Goal: Task Accomplishment & Management: Complete application form

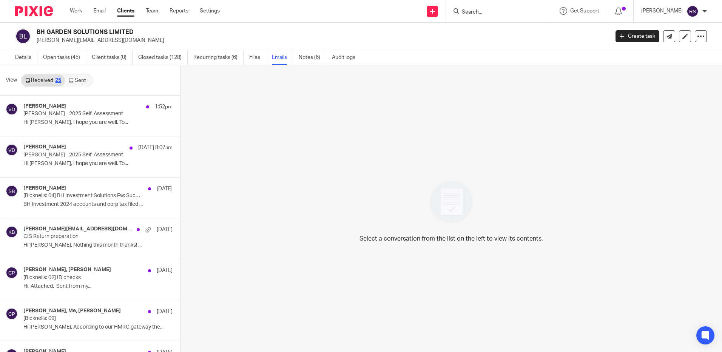
click at [472, 12] on input "Search" at bounding box center [495, 12] width 68 height 7
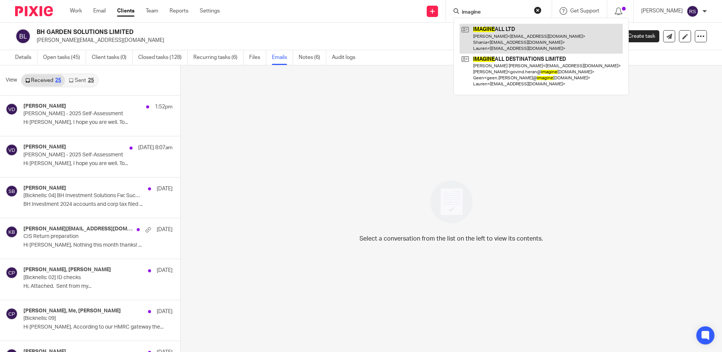
type input "imagine"
click at [506, 39] on link at bounding box center [541, 39] width 163 height 30
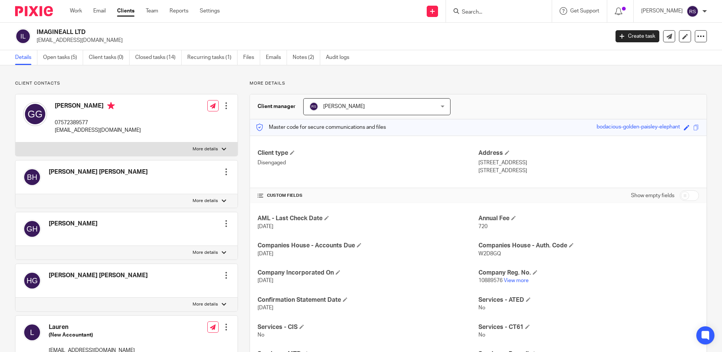
click at [472, 11] on input "Search" at bounding box center [495, 12] width 68 height 7
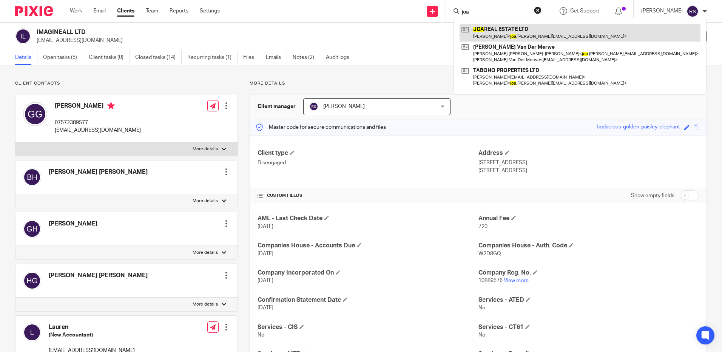
type input "joa"
click at [538, 35] on link at bounding box center [580, 32] width 241 height 17
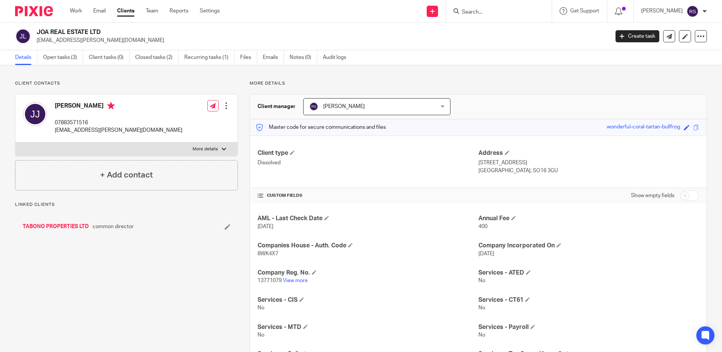
click at [292, 277] on p "13771079 View more" at bounding box center [368, 281] width 221 height 8
click at [293, 280] on link "View more" at bounding box center [295, 280] width 25 height 5
click at [499, 14] on input "Search" at bounding box center [495, 12] width 68 height 7
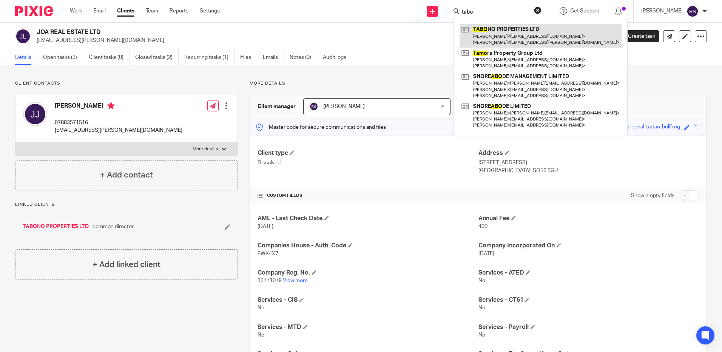
type input "tabo"
click at [513, 32] on link at bounding box center [541, 35] width 162 height 23
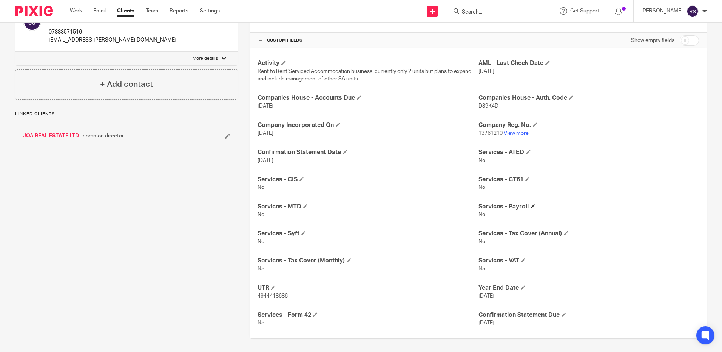
scroll to position [157, 0]
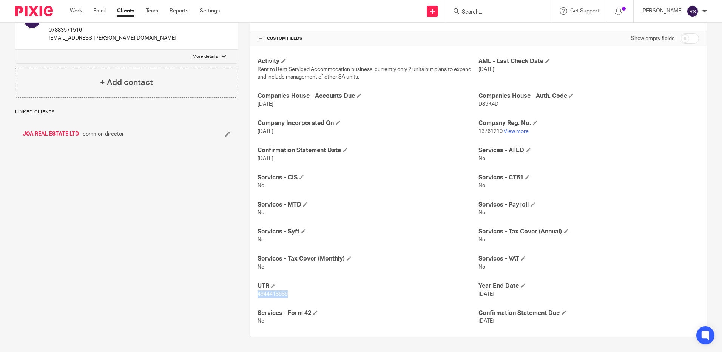
drag, startPoint x: 290, startPoint y: 292, endPoint x: 253, endPoint y: 293, distance: 36.3
click at [253, 293] on div "Activity Rent to Rent Serviced Accommodation business, currently only 2 units b…" at bounding box center [478, 191] width 457 height 290
copy span "4944418686"
drag, startPoint x: 499, startPoint y: 132, endPoint x: 474, endPoint y: 131, distance: 24.5
click at [478, 131] on p "13761210 View more" at bounding box center [588, 132] width 221 height 8
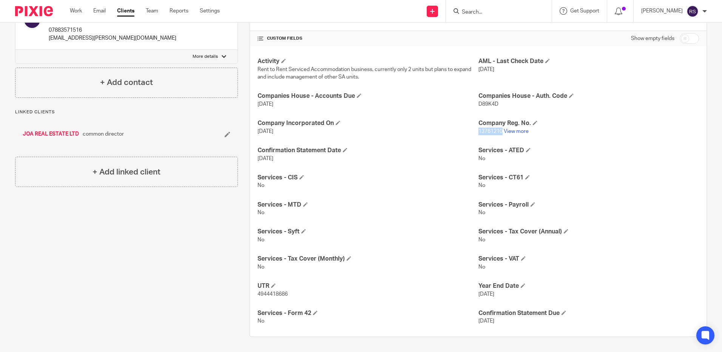
copy span "13761210"
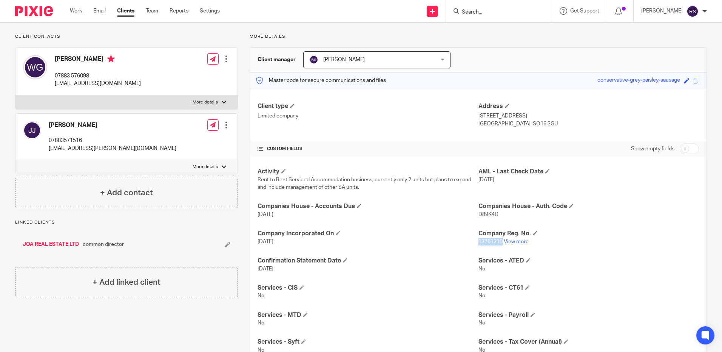
scroll to position [0, 0]
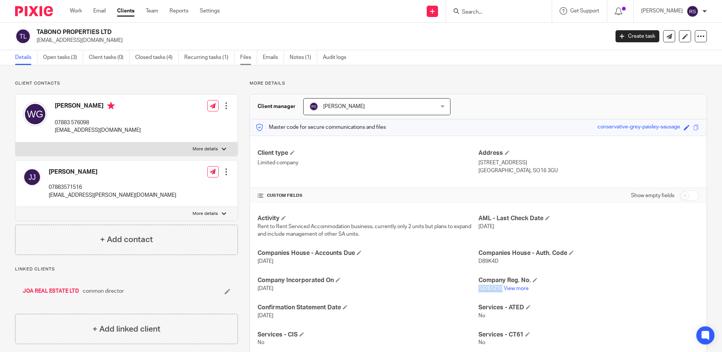
click at [249, 51] on link "Files" at bounding box center [248, 57] width 17 height 15
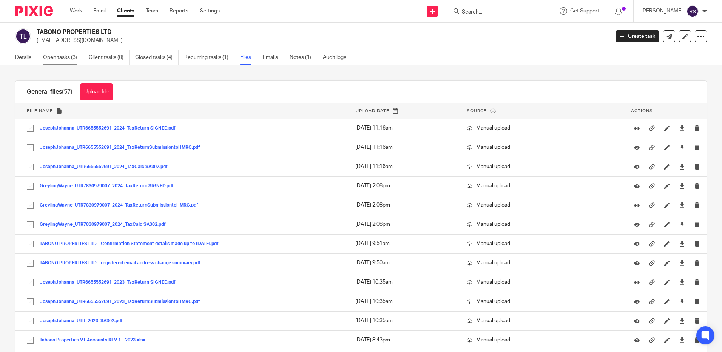
click at [62, 57] on link "Open tasks (3)" at bounding box center [63, 57] width 40 height 15
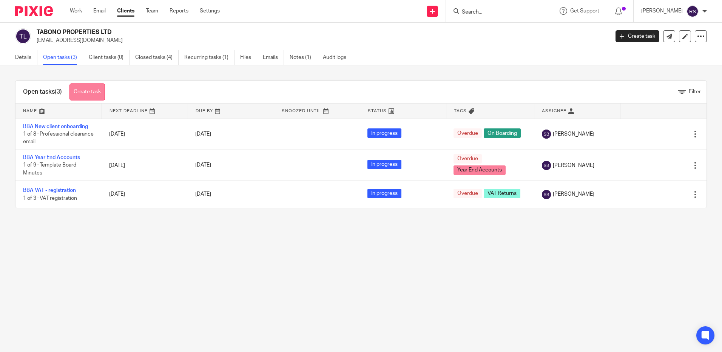
click at [93, 88] on link "Create task" at bounding box center [86, 91] width 35 height 17
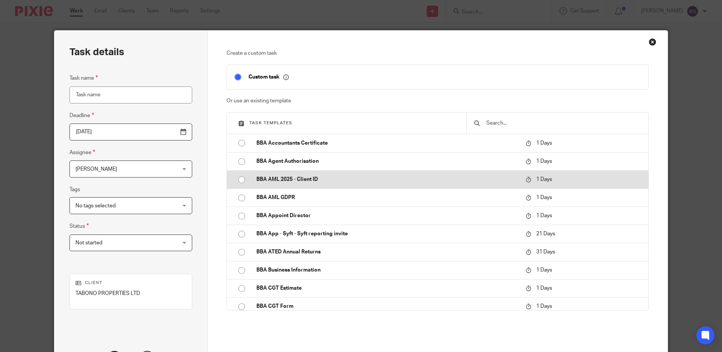
click at [281, 176] on p "BBA AML 2025 - Client ID" at bounding box center [387, 180] width 262 height 8
type input "[DATE]"
type input "BBA AML 2025 - Client ID"
checkbox input "false"
radio input "true"
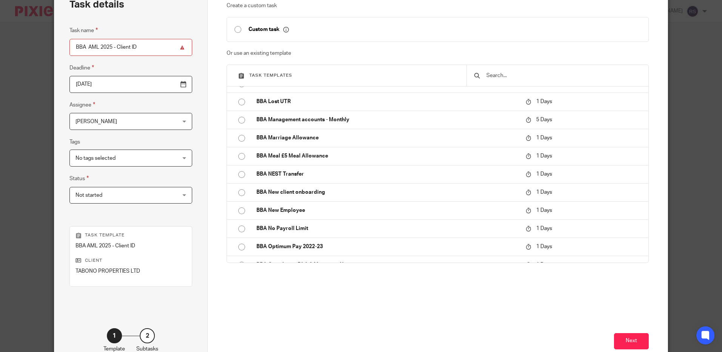
scroll to position [94, 0]
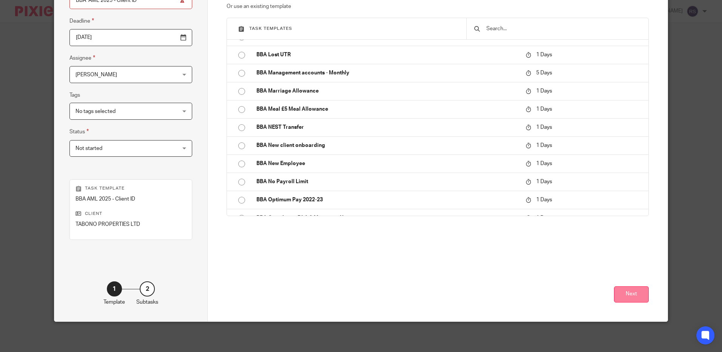
click at [636, 296] on button "Next" at bounding box center [631, 294] width 35 height 16
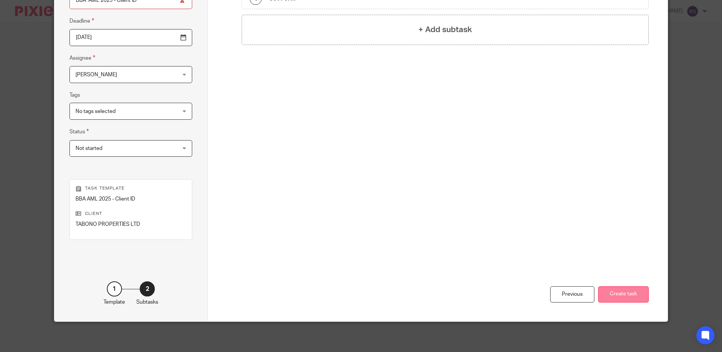
click at [622, 291] on button "Create task" at bounding box center [623, 294] width 51 height 16
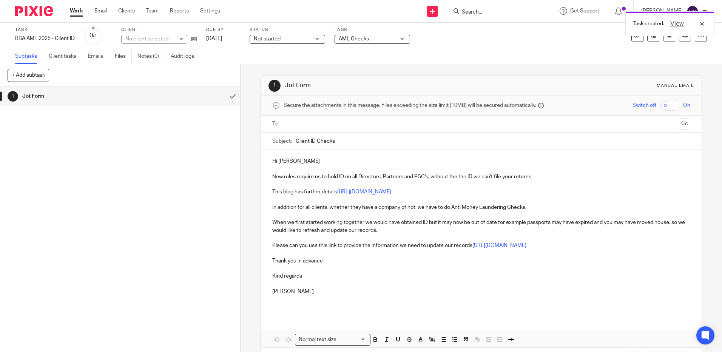
click at [326, 123] on input "text" at bounding box center [480, 124] width 389 height 9
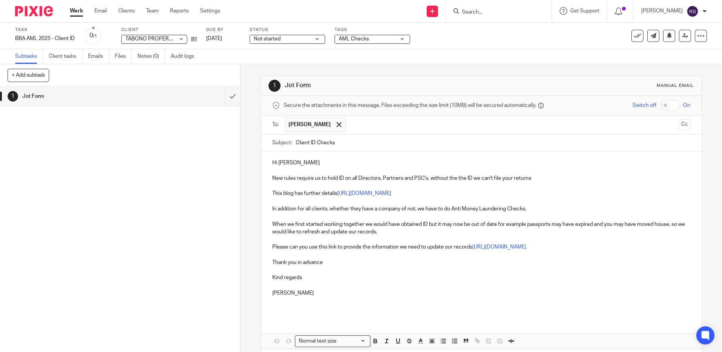
click at [393, 125] on input "text" at bounding box center [513, 124] width 326 height 15
click at [679, 123] on button "Cc" at bounding box center [684, 124] width 11 height 11
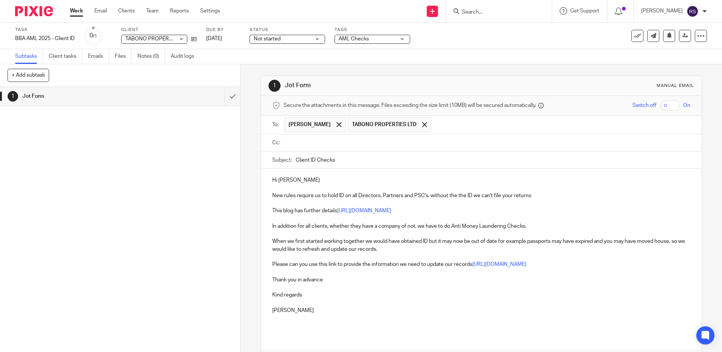
click at [342, 142] on input "text" at bounding box center [486, 143] width 401 height 9
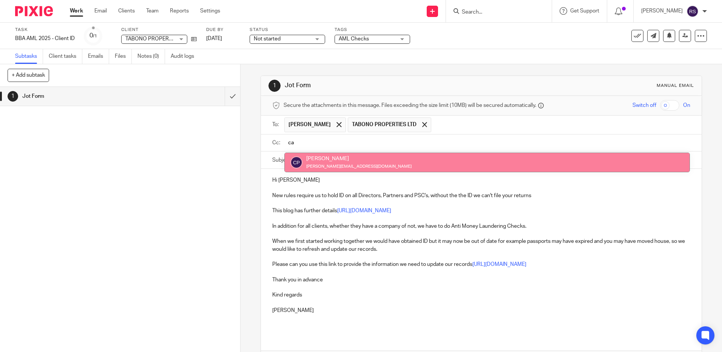
type input "ca"
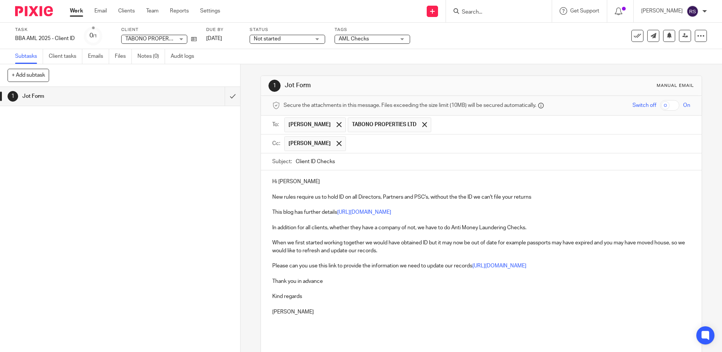
click at [403, 143] on input "text" at bounding box center [519, 143] width 338 height 15
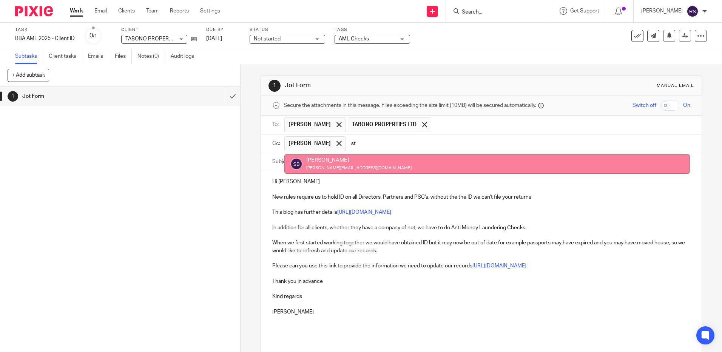
type input "st"
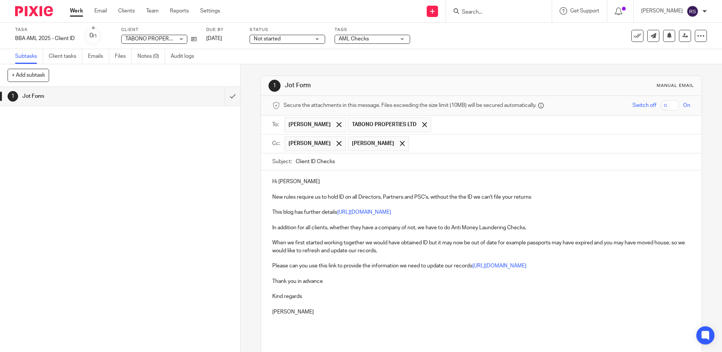
click at [312, 184] on p "Hi Wayne Lee" at bounding box center [481, 182] width 418 height 8
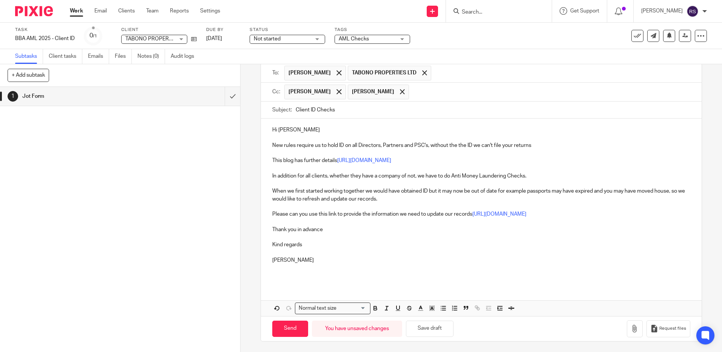
scroll to position [52, 0]
click at [283, 324] on input "Send" at bounding box center [290, 328] width 36 height 16
type input "Sent"
